Goal: Find contact information: Find contact information

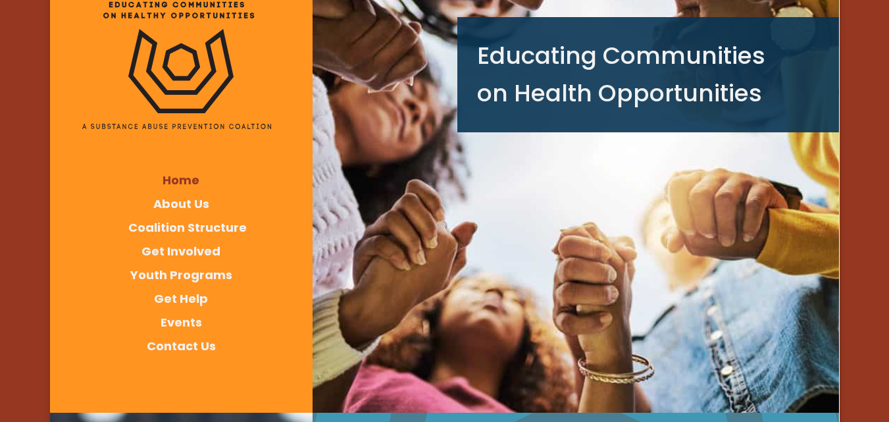
scroll to position [132, 0]
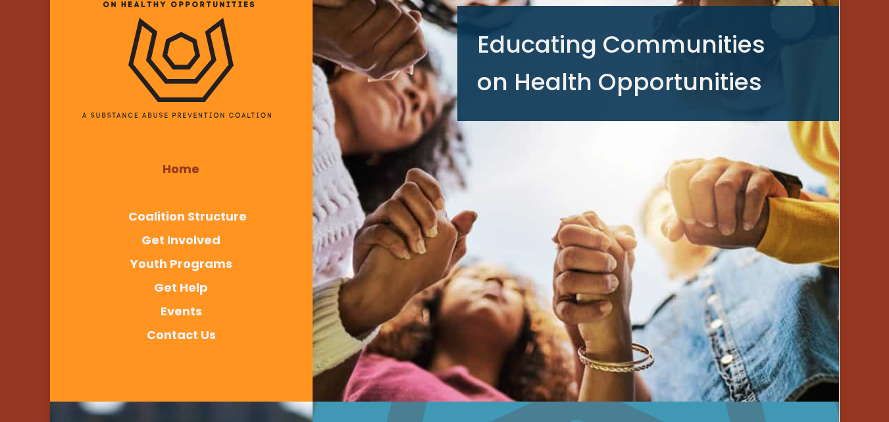
click at [178, 184] on span "About Us" at bounding box center [181, 192] width 56 height 16
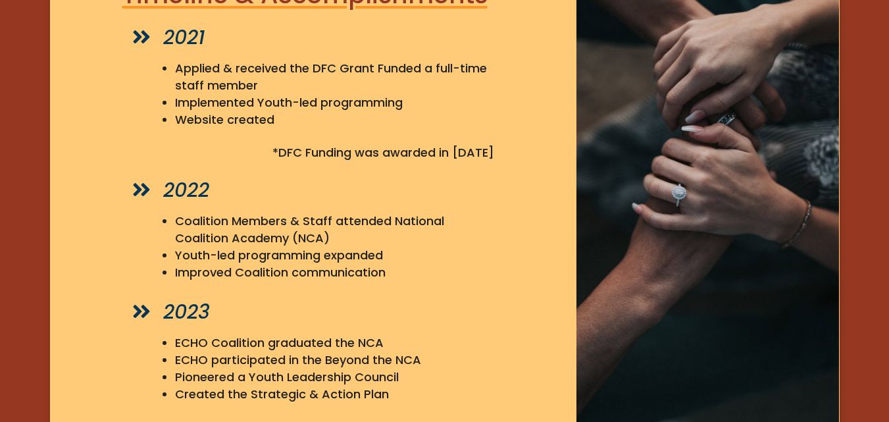
scroll to position [2039, 0]
click at [205, 213] on li "Coalition Members & Staff attended National Coalition Academy (NCA)" at bounding box center [334, 230] width 319 height 34
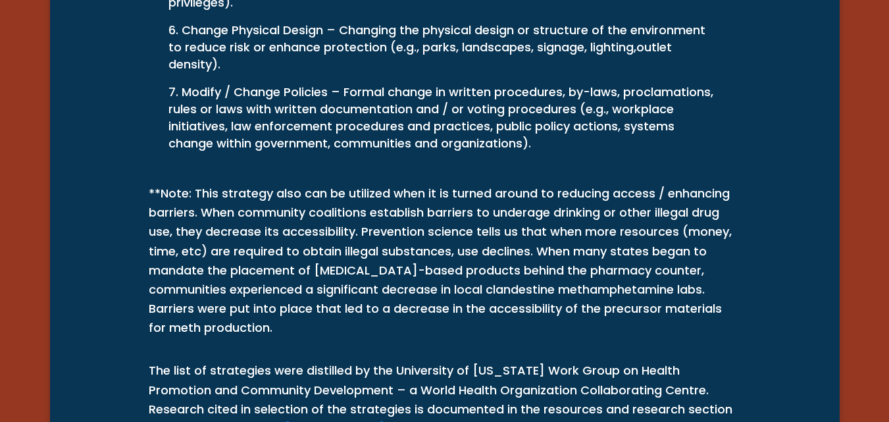
scroll to position [6027, 0]
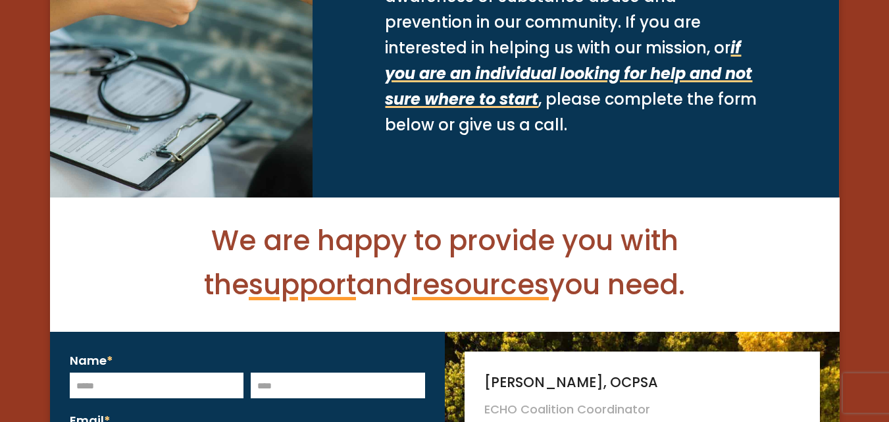
scroll to position [855, 0]
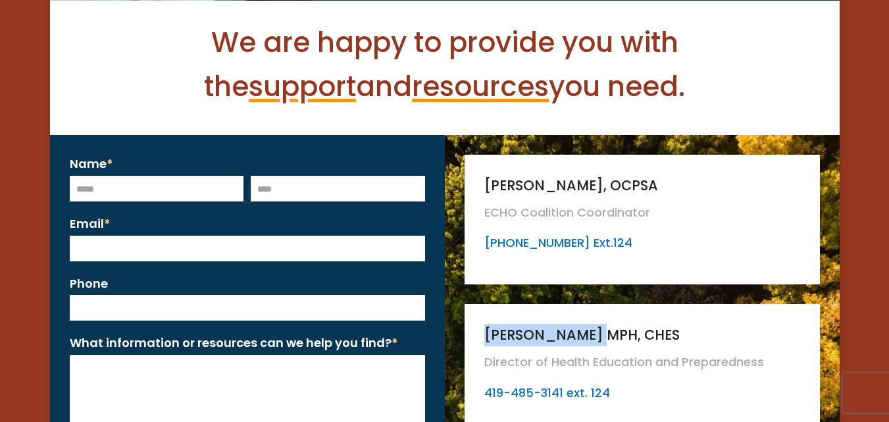
drag, startPoint x: 499, startPoint y: 302, endPoint x: 579, endPoint y: 308, distance: 81.2
click at [579, 308] on div "Victoria Smith MPH, CHES Director of Health Education and Preparedness 419-485-…" at bounding box center [641, 369] width 355 height 130
copy h4 "Victoria Smith"
drag, startPoint x: 481, startPoint y: 326, endPoint x: 529, endPoint y: 330, distance: 48.8
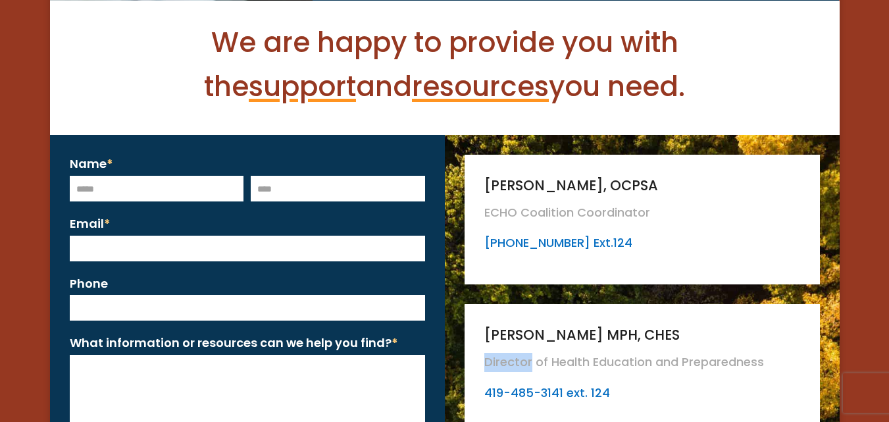
click at [529, 330] on div "Victoria Smith MPH, CHES Director of Health Education and Preparedness 419-485-…" at bounding box center [641, 369] width 355 height 130
copy p "Director"
copy link "419-485-3"
